Goal: Information Seeking & Learning: Check status

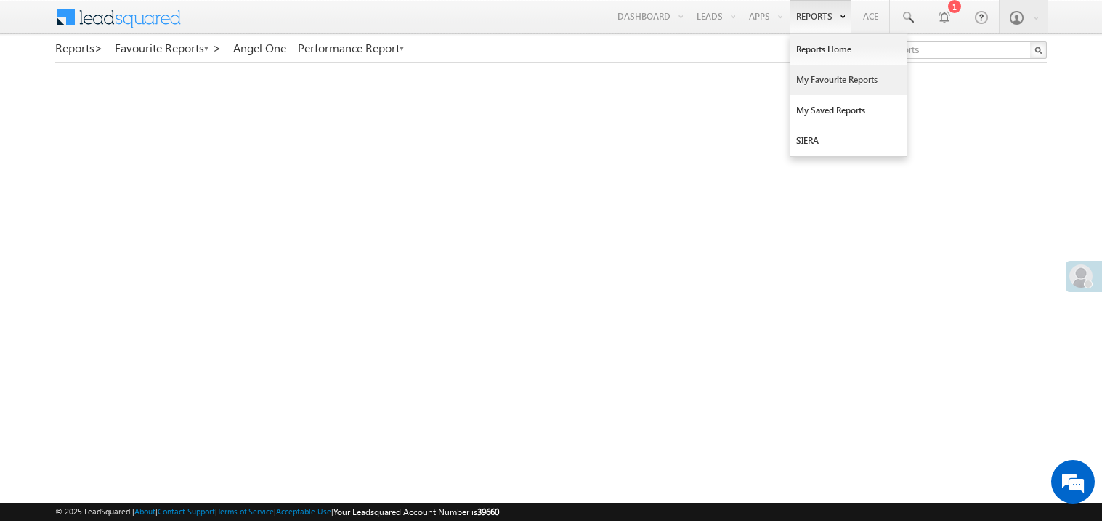
click at [809, 81] on link "My Favourite Reports" at bounding box center [849, 80] width 116 height 31
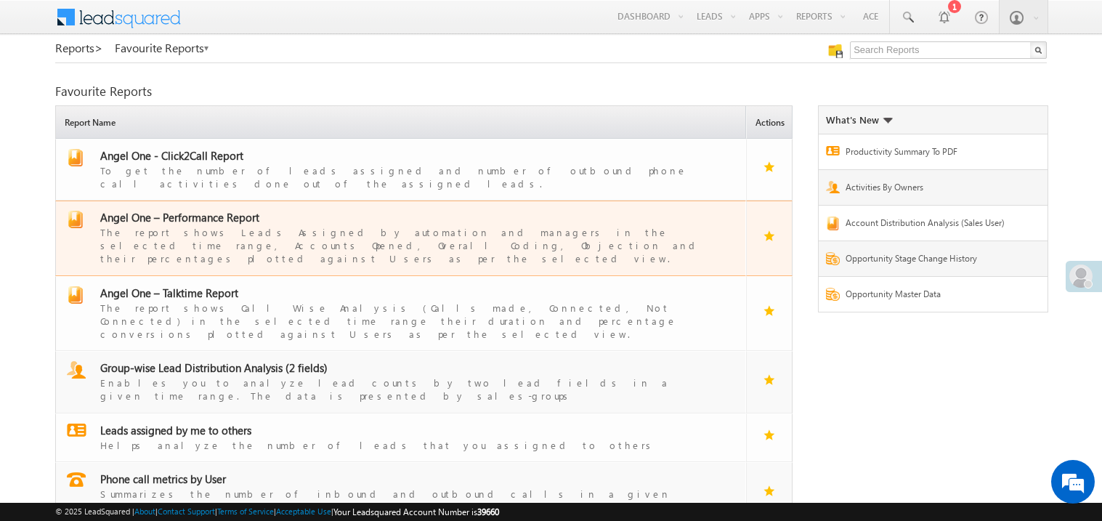
click at [215, 210] on span "Angel One – Performance Report" at bounding box center [179, 217] width 159 height 15
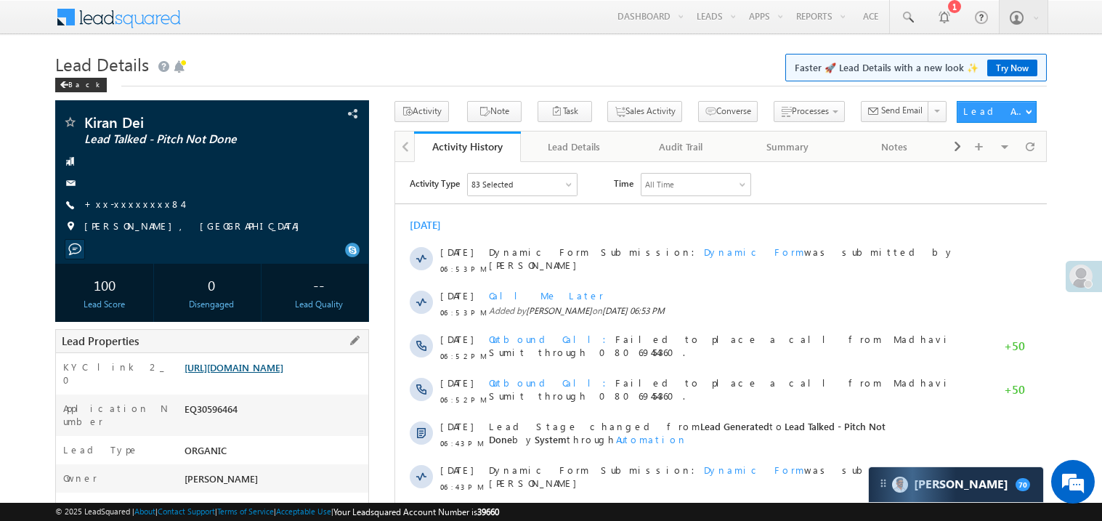
click at [283, 373] on link "https://angelbroking1-pk3em7sa.customui-test.leadsquared.com?leadId=14910284-eb…" at bounding box center [234, 367] width 99 height 12
click at [516, 73] on h1 "Lead Details Faster 🚀 Lead Details with a new look ✨ Try Now" at bounding box center [551, 63] width 992 height 28
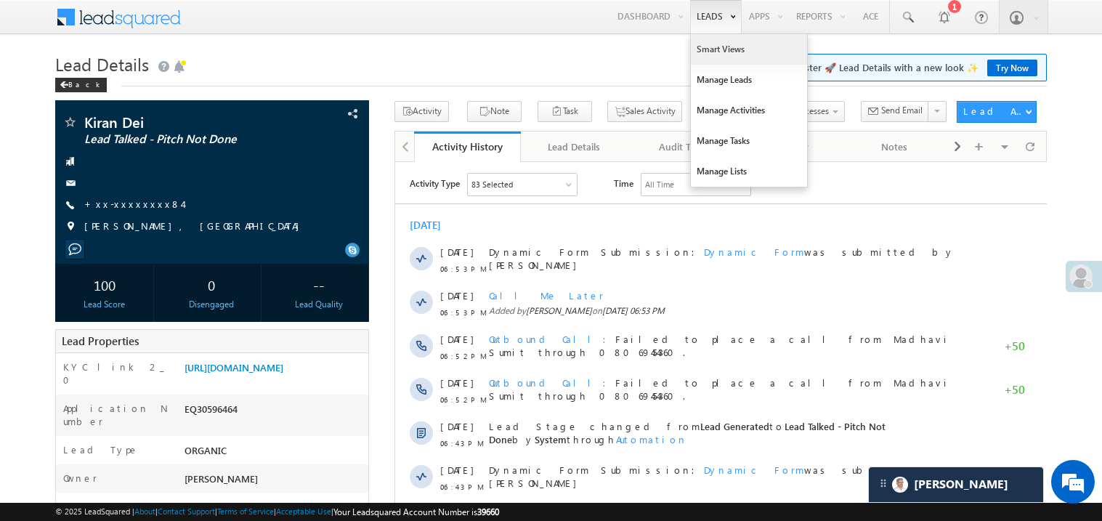
click at [703, 49] on link "Smart Views" at bounding box center [749, 49] width 116 height 31
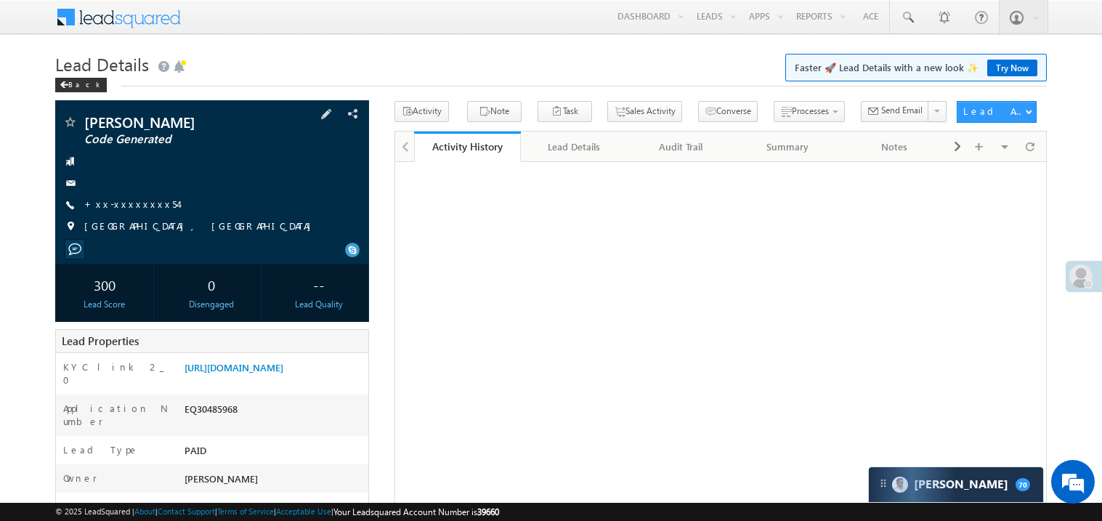
click at [311, 199] on div "+xx-xxxxxxxx54" at bounding box center [211, 205] width 299 height 15
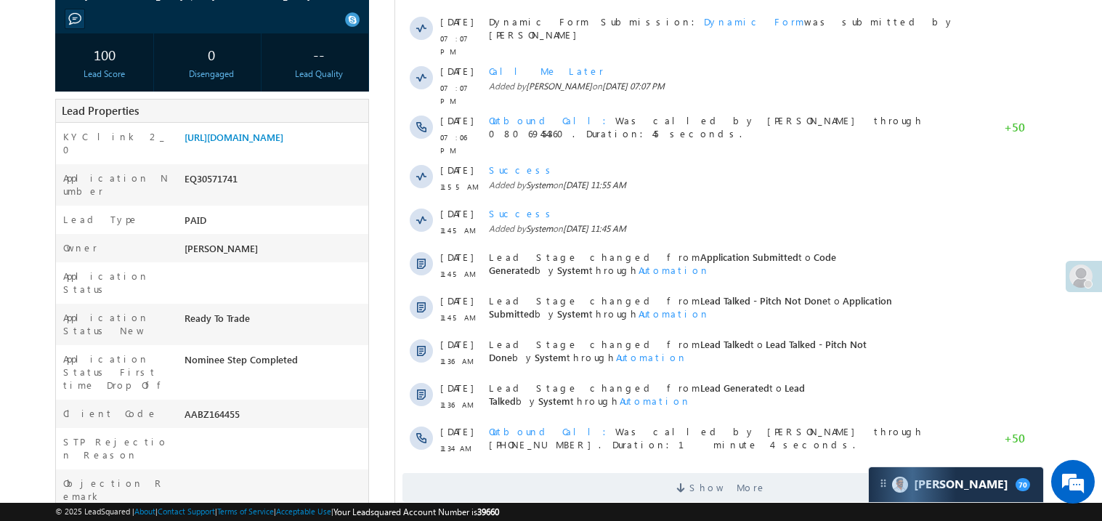
scroll to position [232, 0]
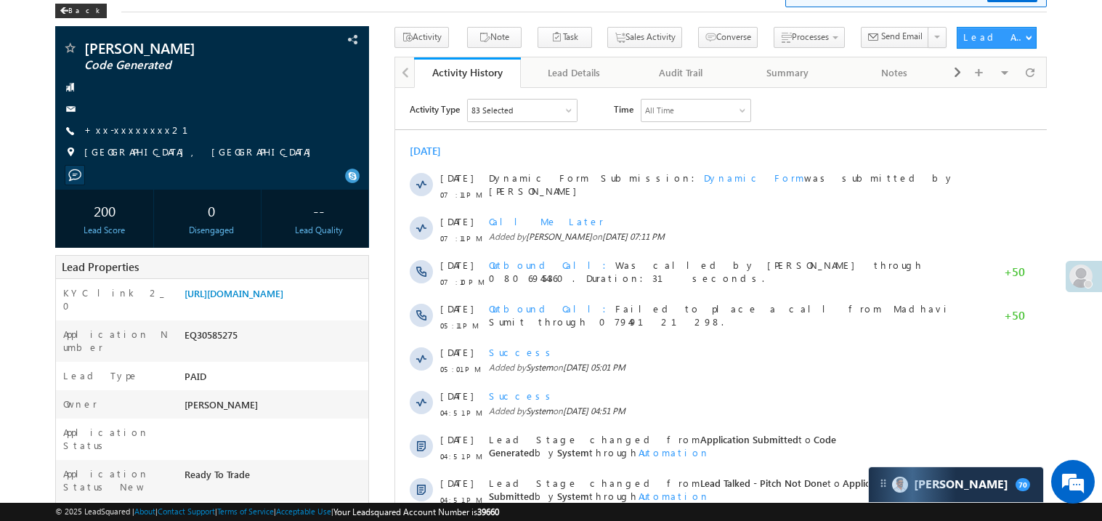
scroll to position [57, 0]
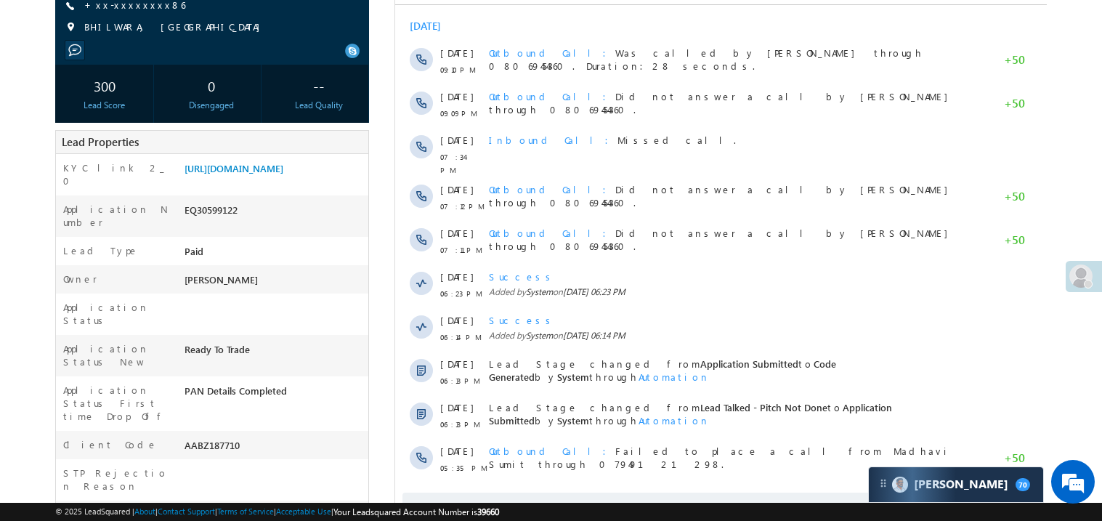
scroll to position [203, 0]
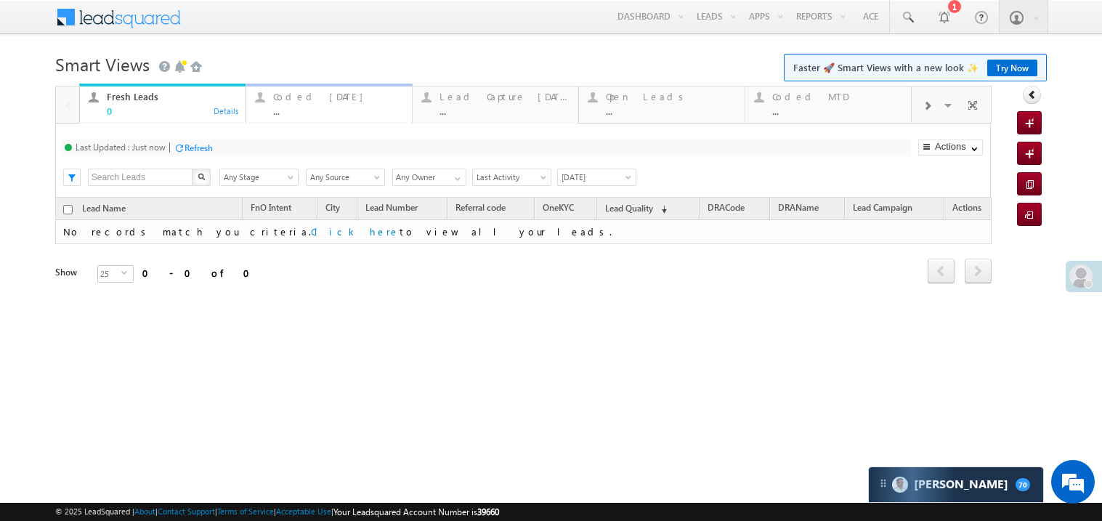
click at [313, 113] on div "..." at bounding box center [338, 110] width 130 height 11
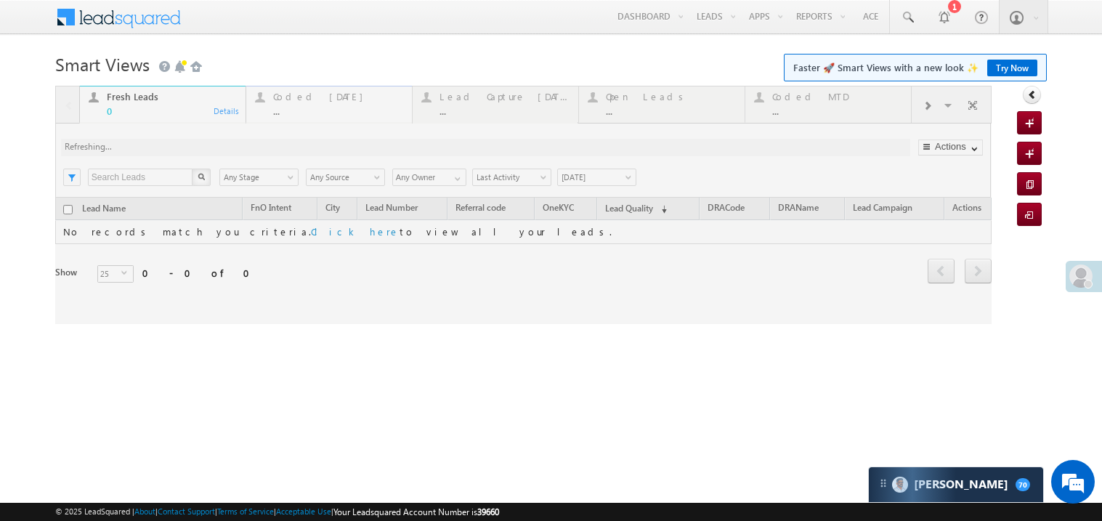
click at [313, 113] on div at bounding box center [523, 205] width 937 height 238
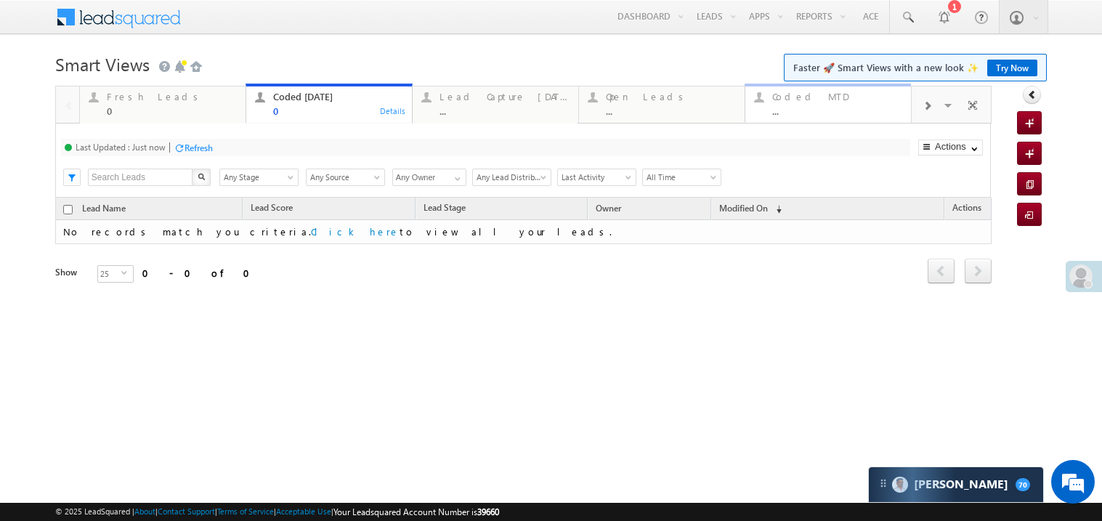
click at [815, 110] on div "..." at bounding box center [837, 110] width 130 height 11
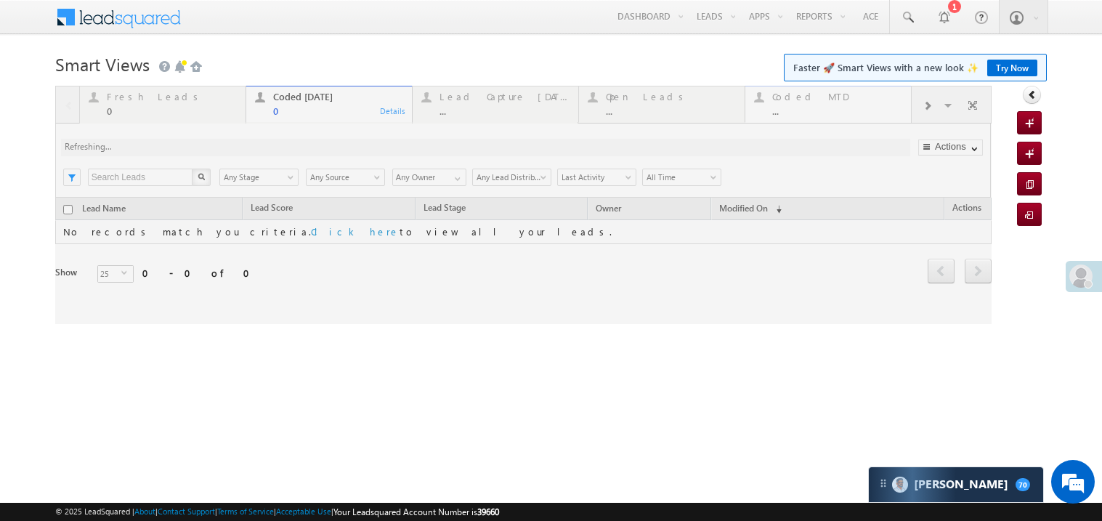
click at [815, 110] on div at bounding box center [523, 205] width 937 height 238
